Goal: Task Accomplishment & Management: Manage account settings

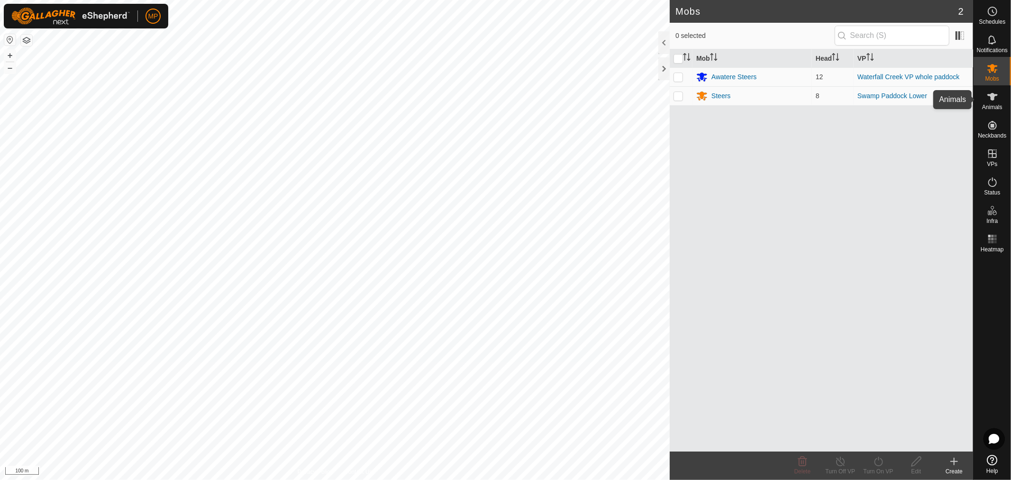
click at [403, 105] on span "Animals" at bounding box center [992, 107] width 20 height 6
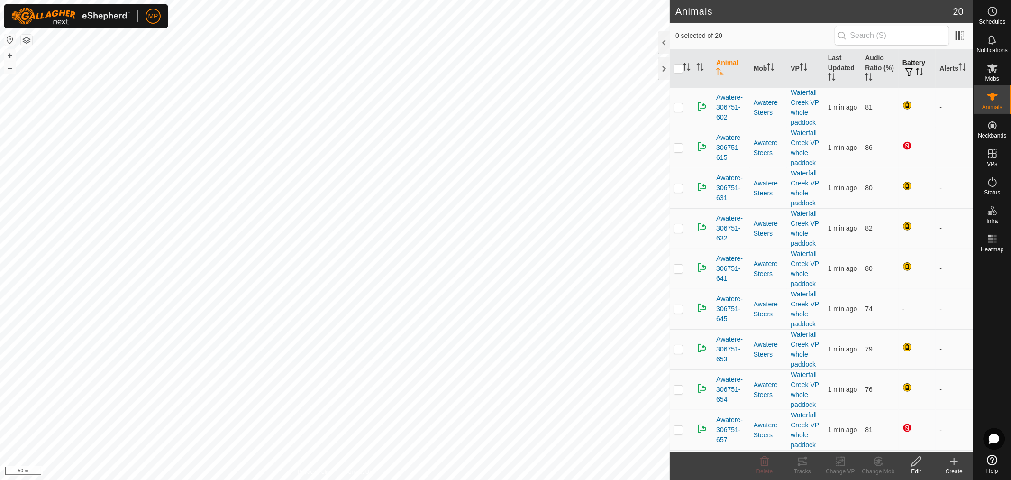
click at [403, 63] on th "Battery" at bounding box center [917, 68] width 37 height 38
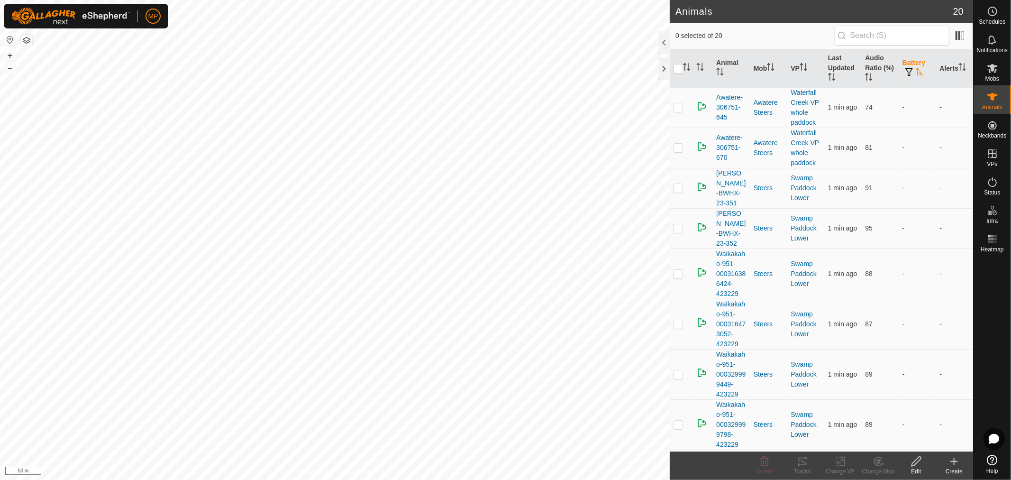
click at [403, 63] on th "Battery" at bounding box center [917, 68] width 37 height 38
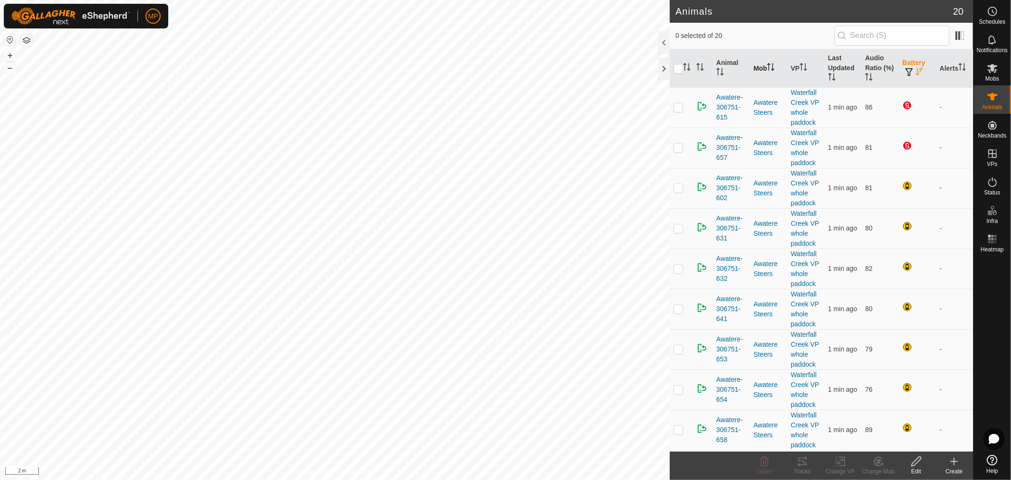
click at [403, 70] on icon "Activate to sort" at bounding box center [771, 67] width 8 height 8
click at [403, 67] on icon "Activate to sort" at bounding box center [771, 67] width 8 height 8
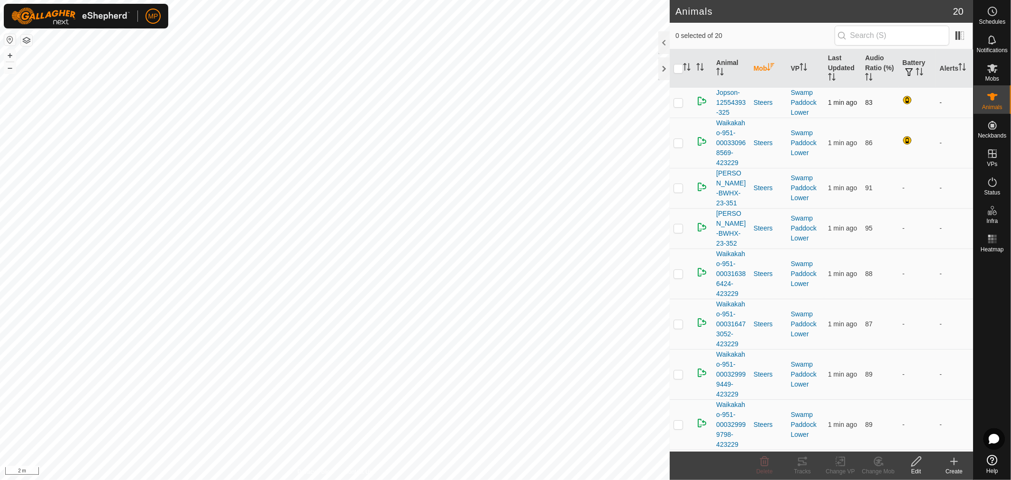
click at [403, 103] on p-checkbox at bounding box center [678, 103] width 9 height 8
checkbox input "true"
click at [403, 144] on p-checkbox at bounding box center [678, 143] width 9 height 8
checkbox input "true"
click at [403, 157] on p-checkbox at bounding box center [678, 188] width 9 height 8
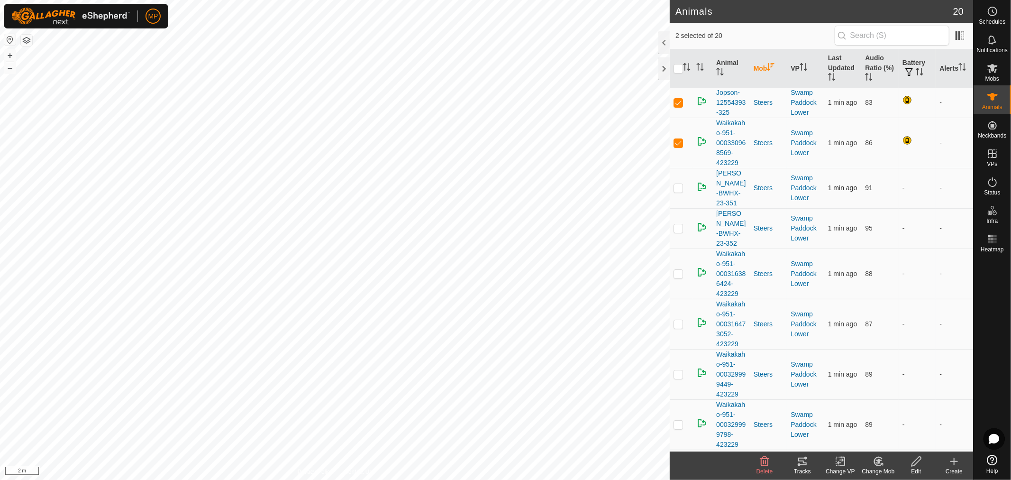
checkbox input "true"
click at [403, 157] on p-checkbox at bounding box center [678, 228] width 9 height 8
checkbox input "true"
click at [403, 157] on p-tablecheckbox at bounding box center [678, 274] width 9 height 8
checkbox input "true"
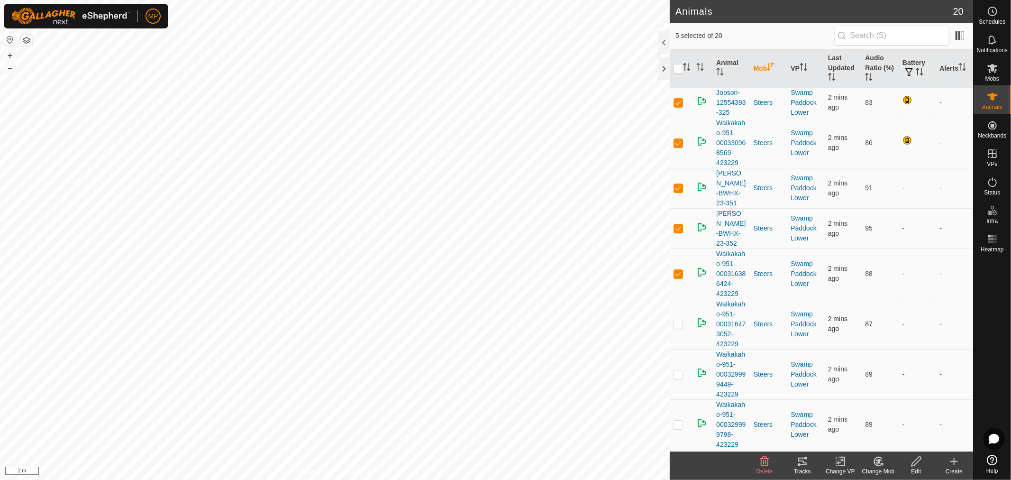
click at [403, 157] on td at bounding box center [681, 324] width 23 height 50
checkbox input "true"
click at [403, 157] on p-checkbox at bounding box center [678, 374] width 9 height 8
checkbox input "true"
click at [403, 157] on p-checkbox at bounding box center [678, 425] width 9 height 8
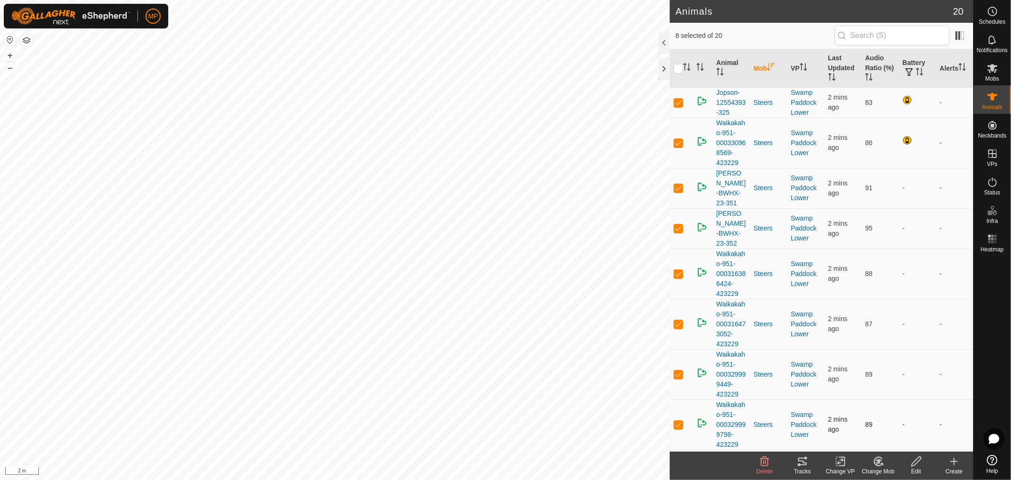
click at [403, 157] on p-checkbox at bounding box center [678, 425] width 9 height 8
checkbox input "false"
click at [403, 68] on input "checkbox" at bounding box center [678, 68] width 9 height 9
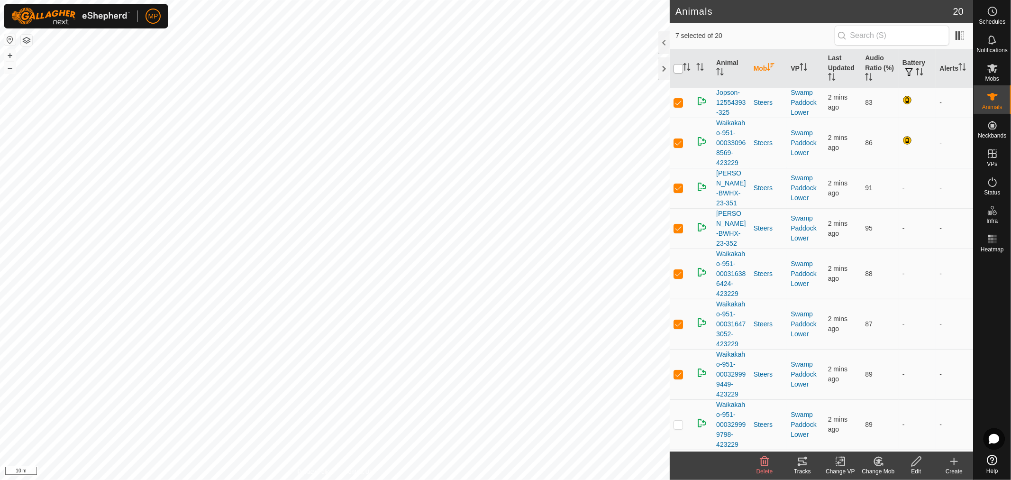
checkbox input "true"
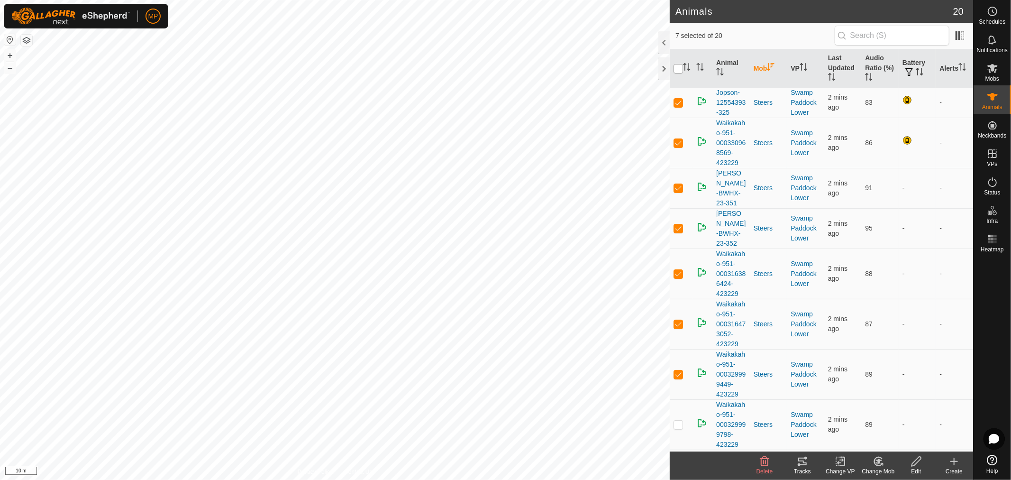
checkbox input "true"
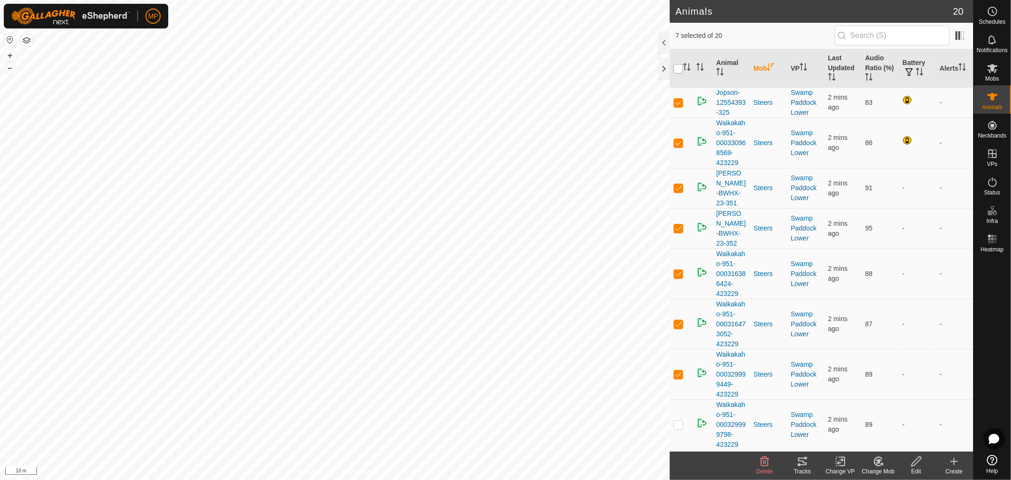
checkbox input "true"
click at [403, 70] on input "checkbox" at bounding box center [678, 68] width 9 height 9
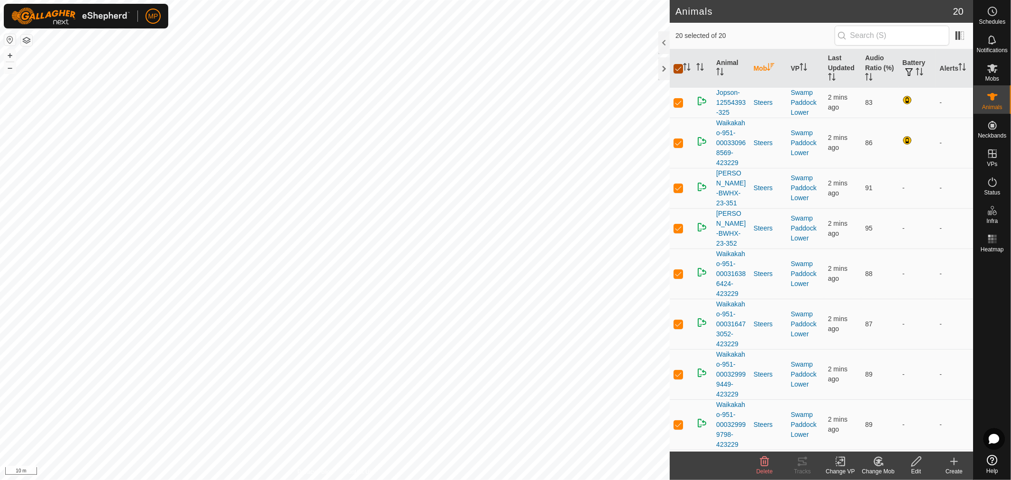
checkbox input "false"
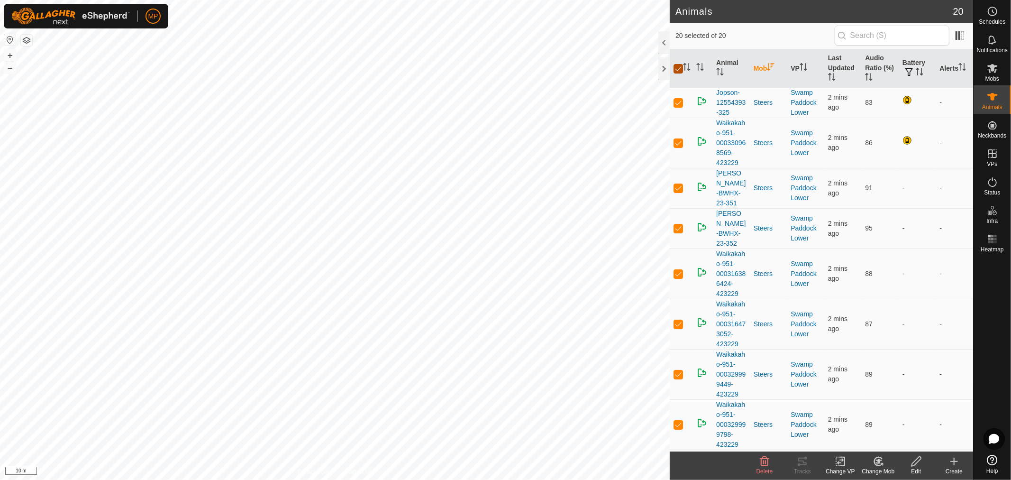
checkbox input "false"
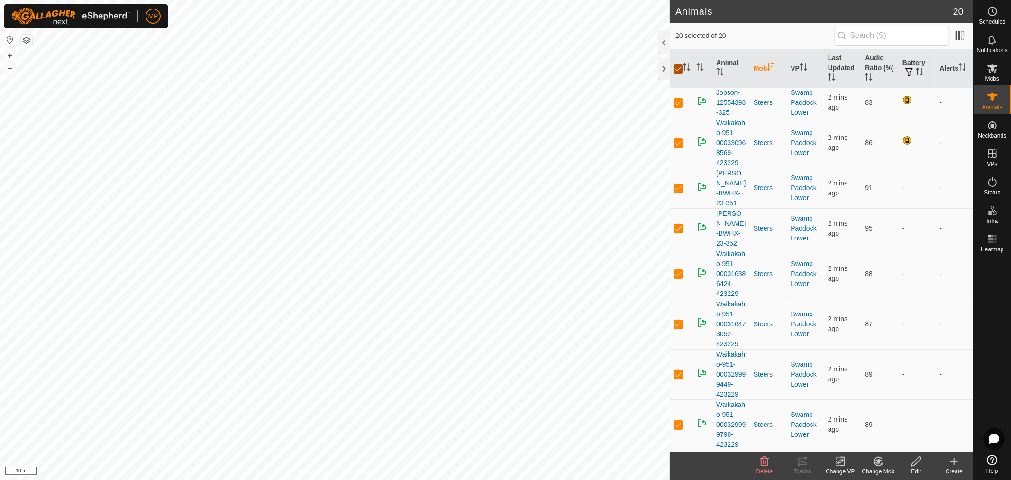
checkbox input "false"
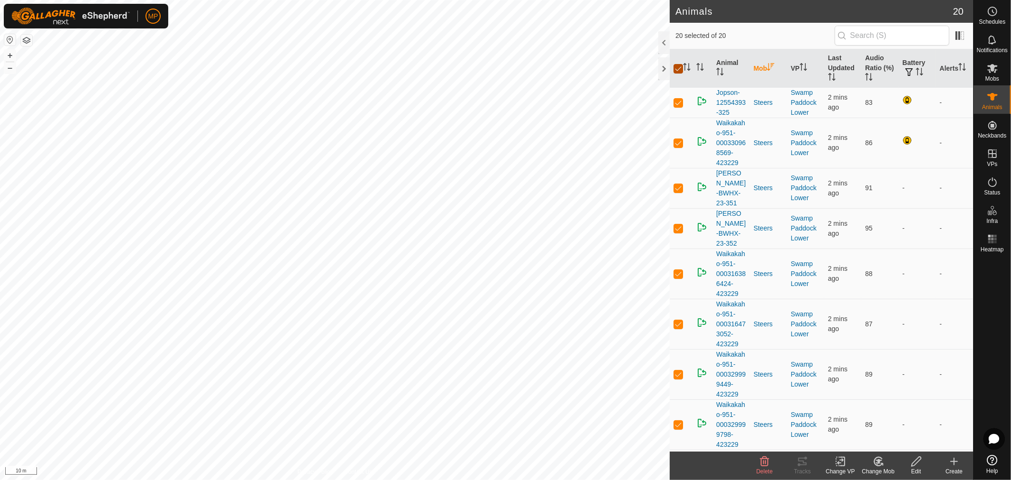
checkbox input "false"
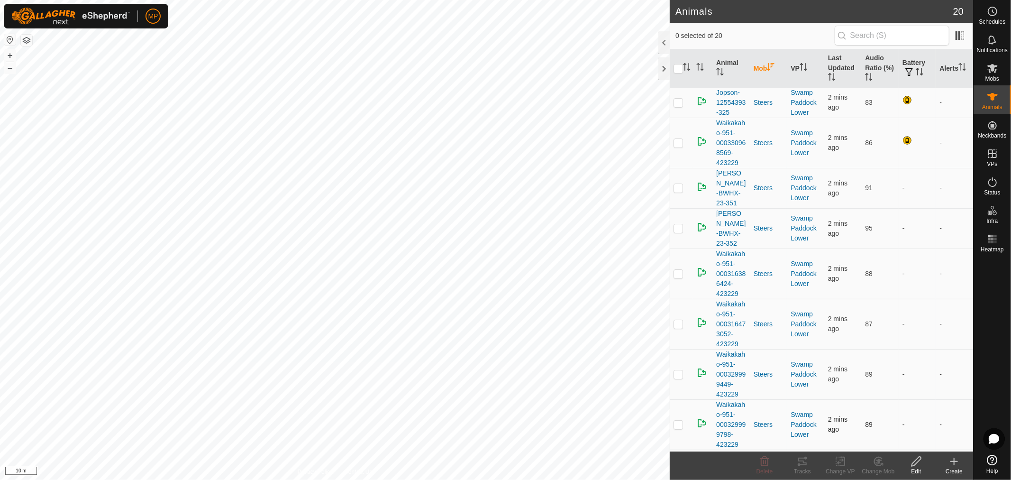
click at [403, 157] on p-checkbox at bounding box center [678, 425] width 9 height 8
checkbox input "true"
click at [403, 157] on p-checkbox at bounding box center [678, 374] width 9 height 8
checkbox input "false"
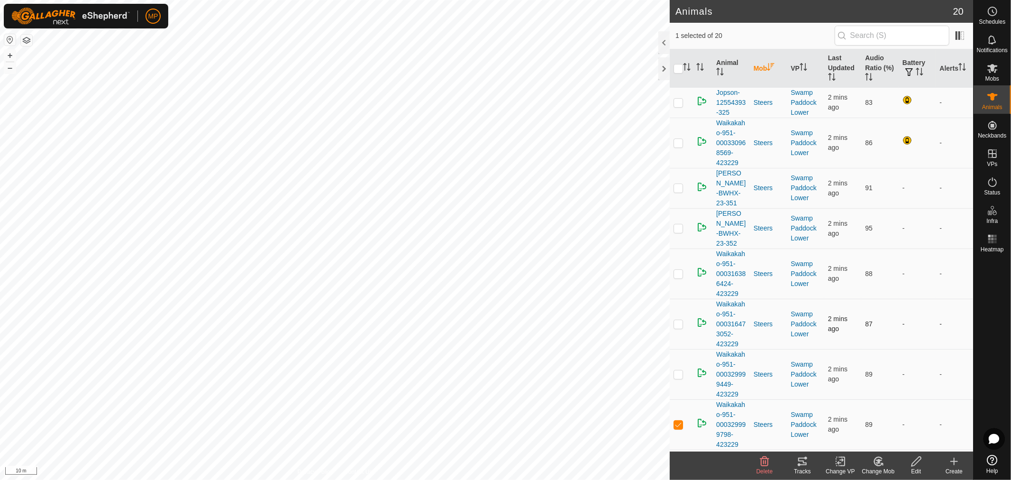
click at [403, 157] on p-checkbox at bounding box center [678, 324] width 9 height 8
checkbox input "false"
click at [403, 157] on div "Animals 20 1 selected of 20 Animal Mob VP Last Updated Audio Ratio (%) Battery …" at bounding box center [486, 240] width 973 height 480
click at [403, 157] on p-checkbox at bounding box center [678, 274] width 9 height 8
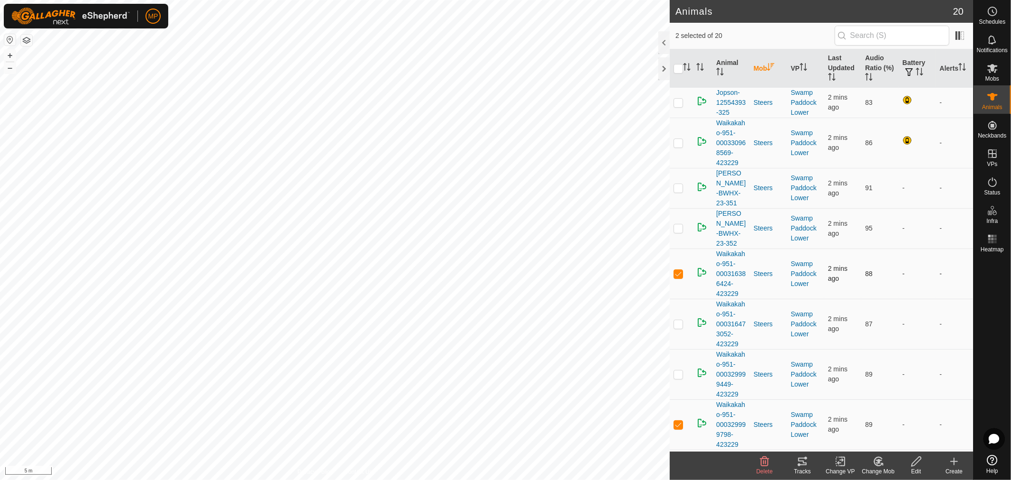
click at [403, 157] on p-checkbox at bounding box center [678, 274] width 9 height 8
checkbox input "false"
click at [403, 157] on p-checkbox at bounding box center [678, 425] width 9 height 8
checkbox input "false"
